Goal: Complete application form

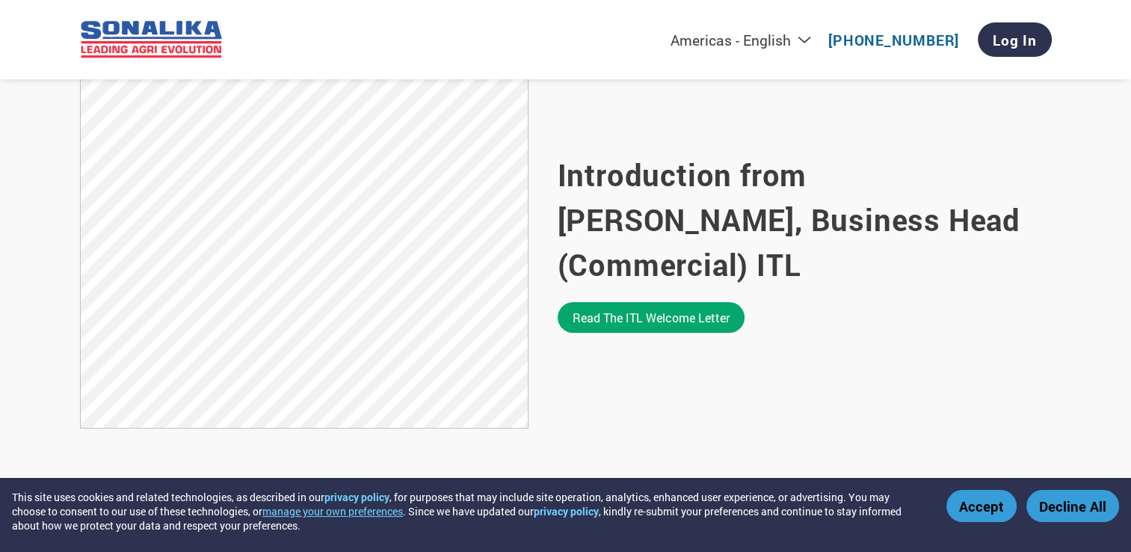
scroll to position [980, 0]
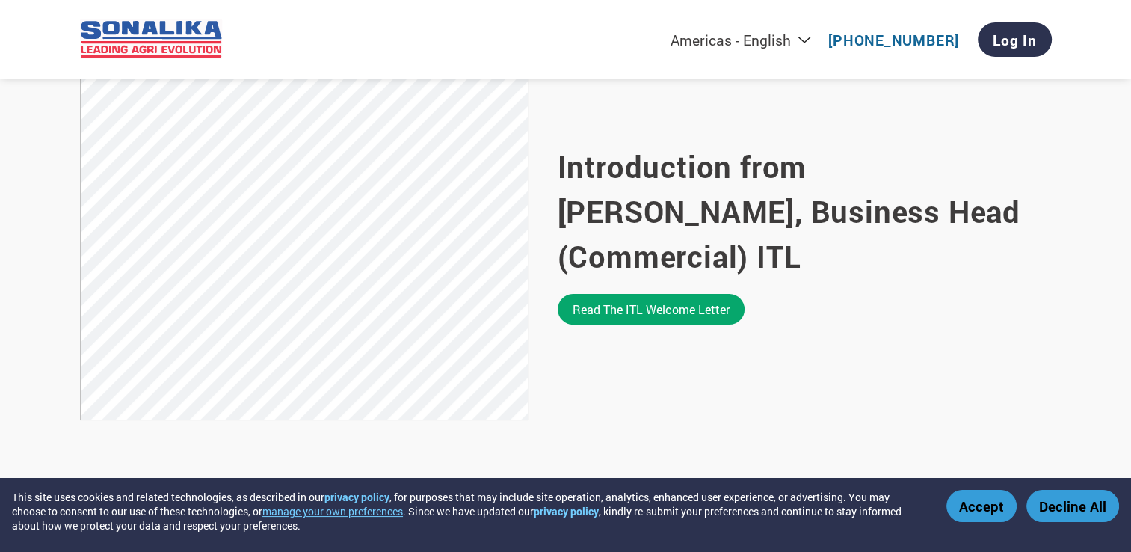
click at [842, 208] on section "Introduction from [PERSON_NAME], Business Head (Commercial) ITL Read the ITL we…" at bounding box center [565, 234] width 1131 height 517
click at [710, 310] on link "Read the ITL welcome letter" at bounding box center [651, 309] width 187 height 31
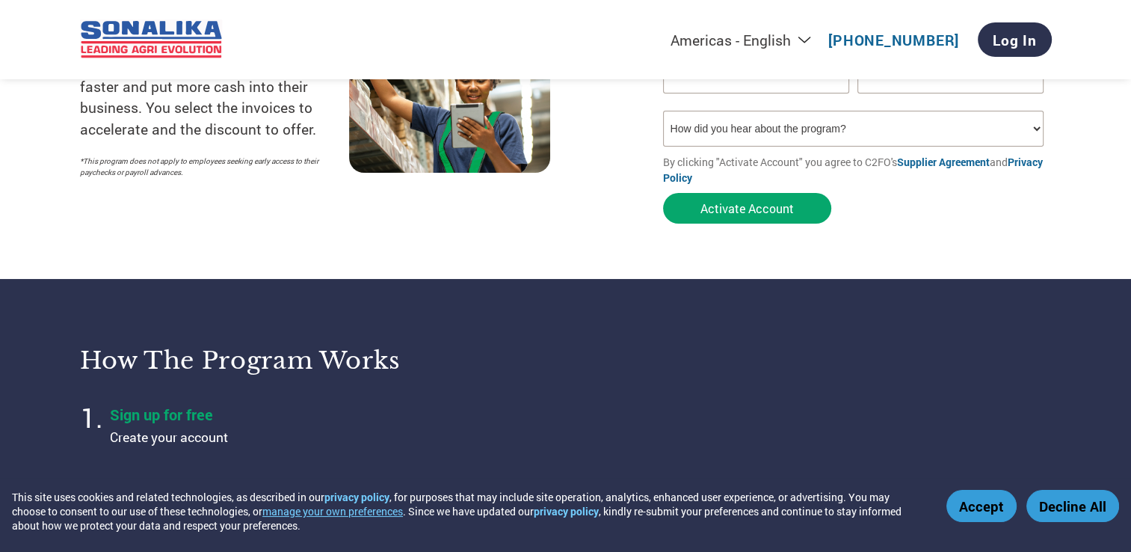
scroll to position [0, 0]
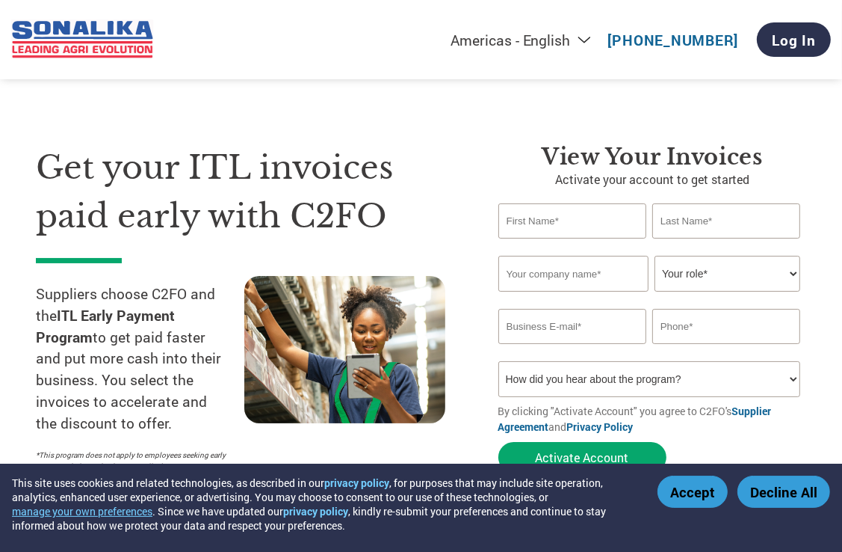
click at [538, 215] on input "text" at bounding box center [573, 220] width 148 height 35
type input "Manoj Kumar"
click at [703, 215] on input "text" at bounding box center [726, 220] width 148 height 35
type input "Gupta"
click at [562, 270] on input "text" at bounding box center [574, 274] width 150 height 36
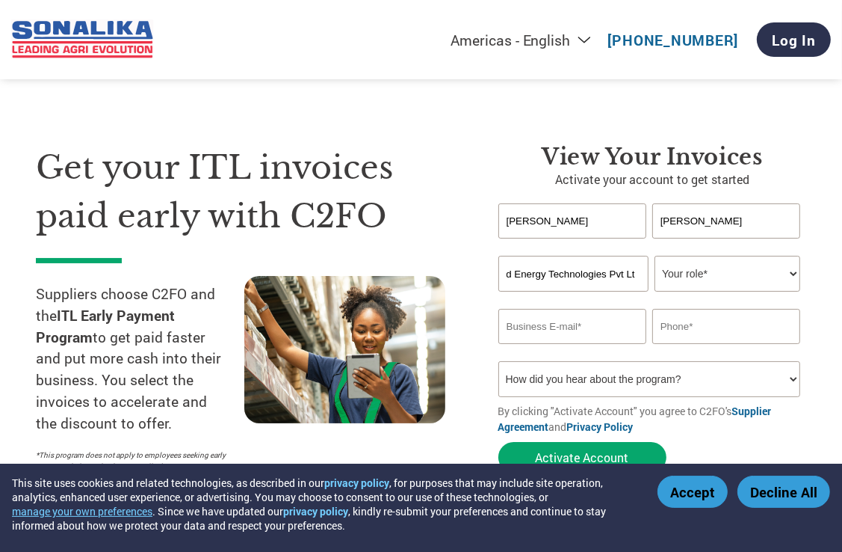
scroll to position [0, 39]
type input "Livguard Energy Technologies Pvt Ltdy"
click at [791, 273] on select "Your role* CFO Controller Credit Manager Finance Director Treasurer CEO Preside…" at bounding box center [728, 274] width 146 height 36
select select "OTHER"
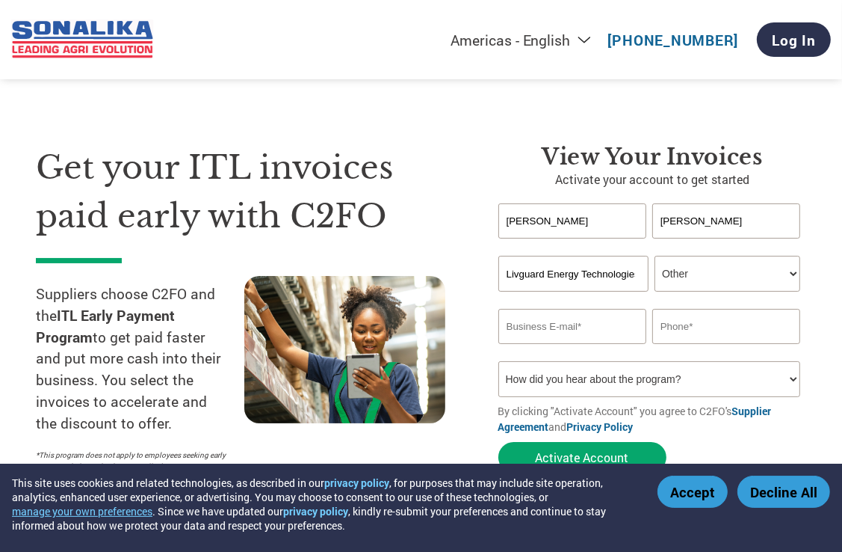
click at [501, 130] on div "Get your ITL invoices paid early with C2FO Suppliers choose C2FO and the ITL Ea…" at bounding box center [421, 282] width 771 height 396
